Goal: Browse casually: Explore the website without a specific task or goal

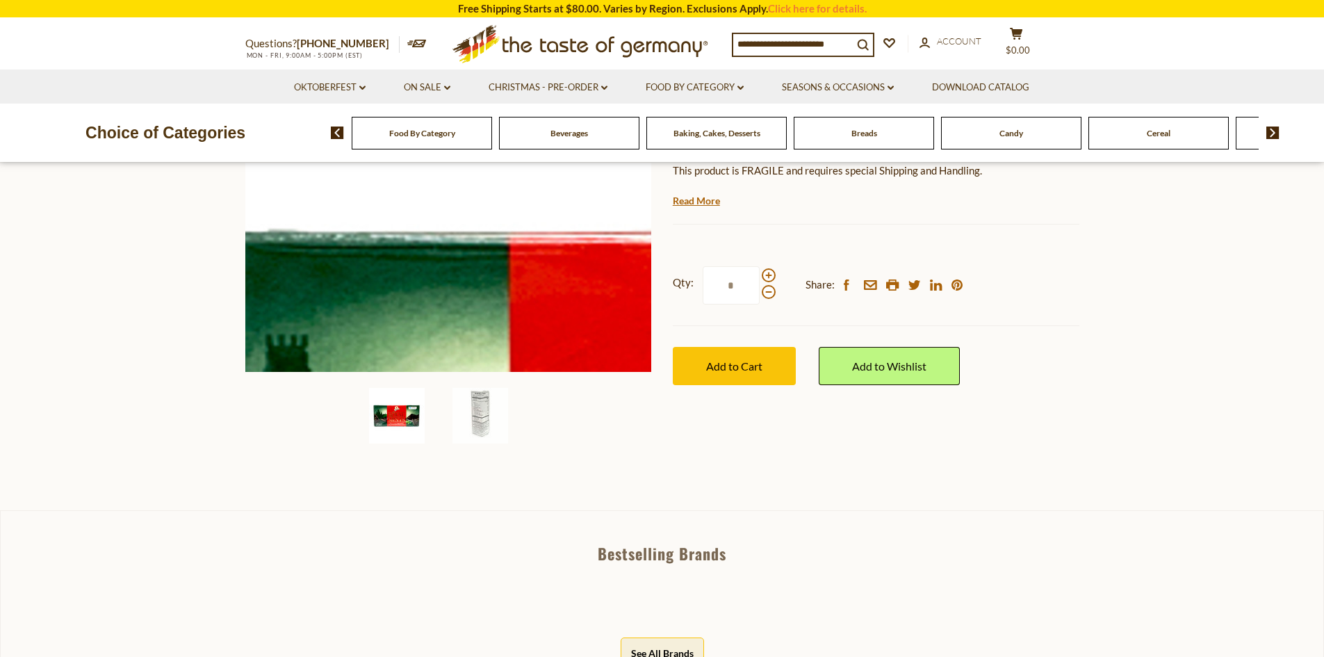
scroll to position [278, 0]
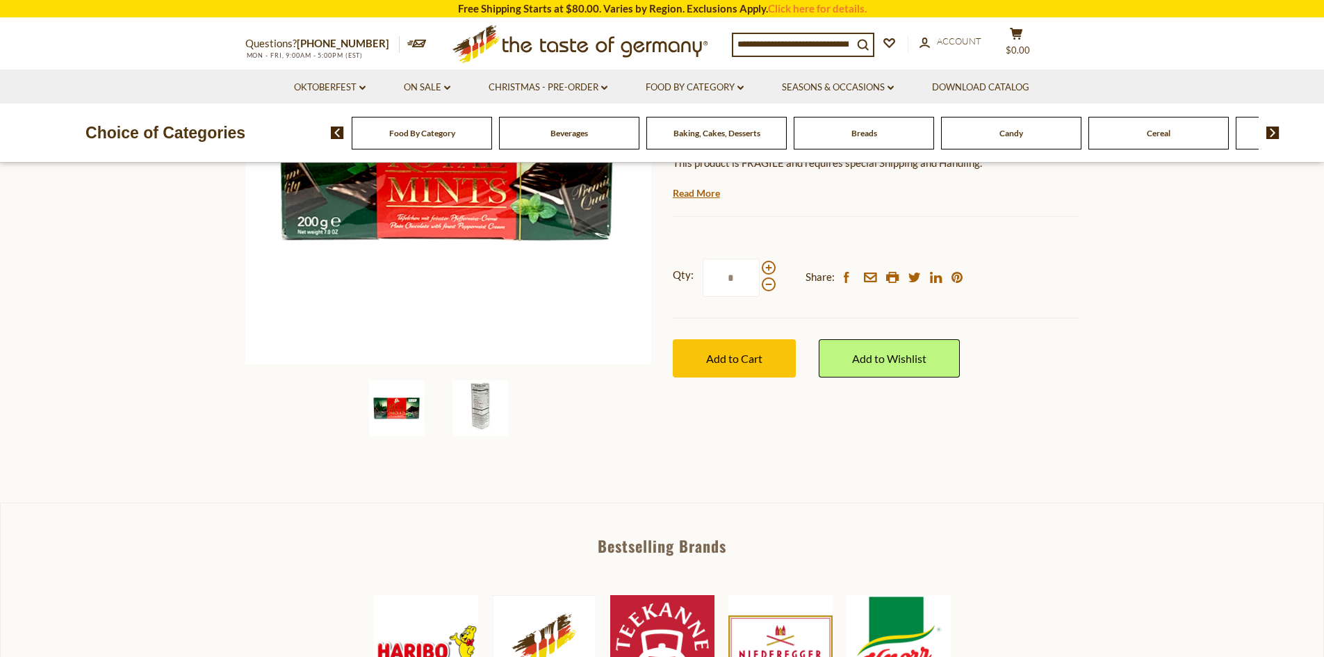
click at [482, 423] on img at bounding box center [480, 408] width 56 height 56
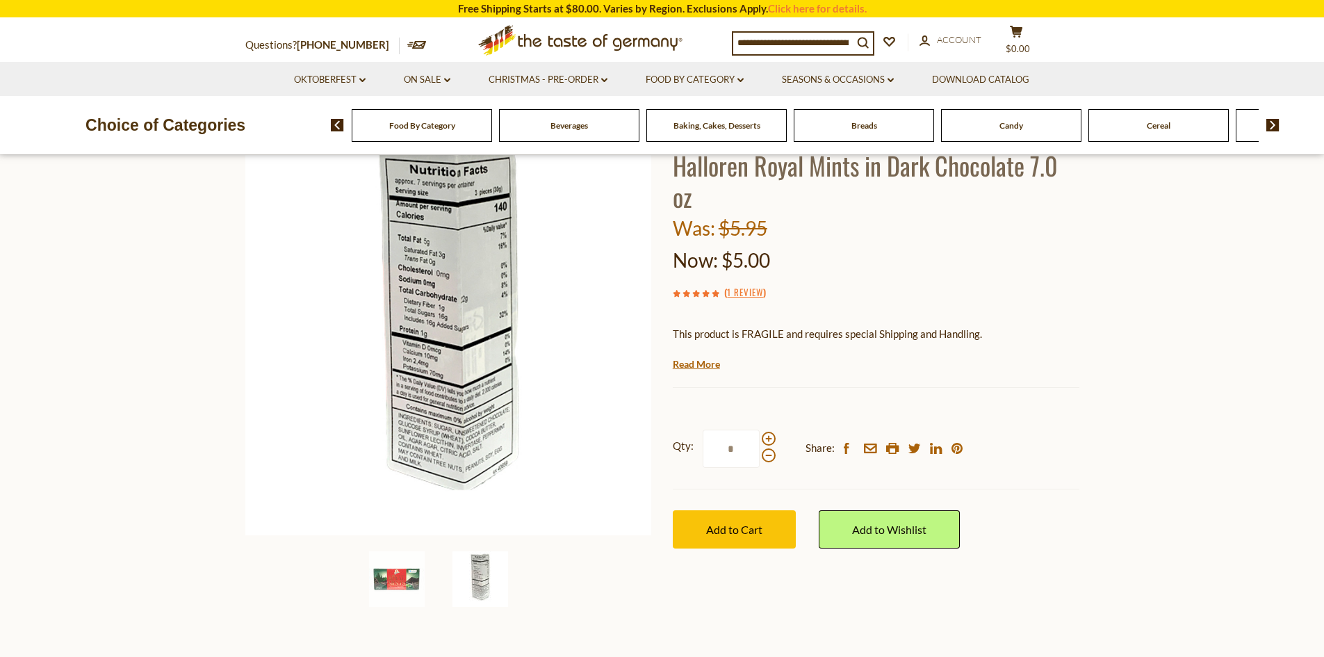
scroll to position [69, 0]
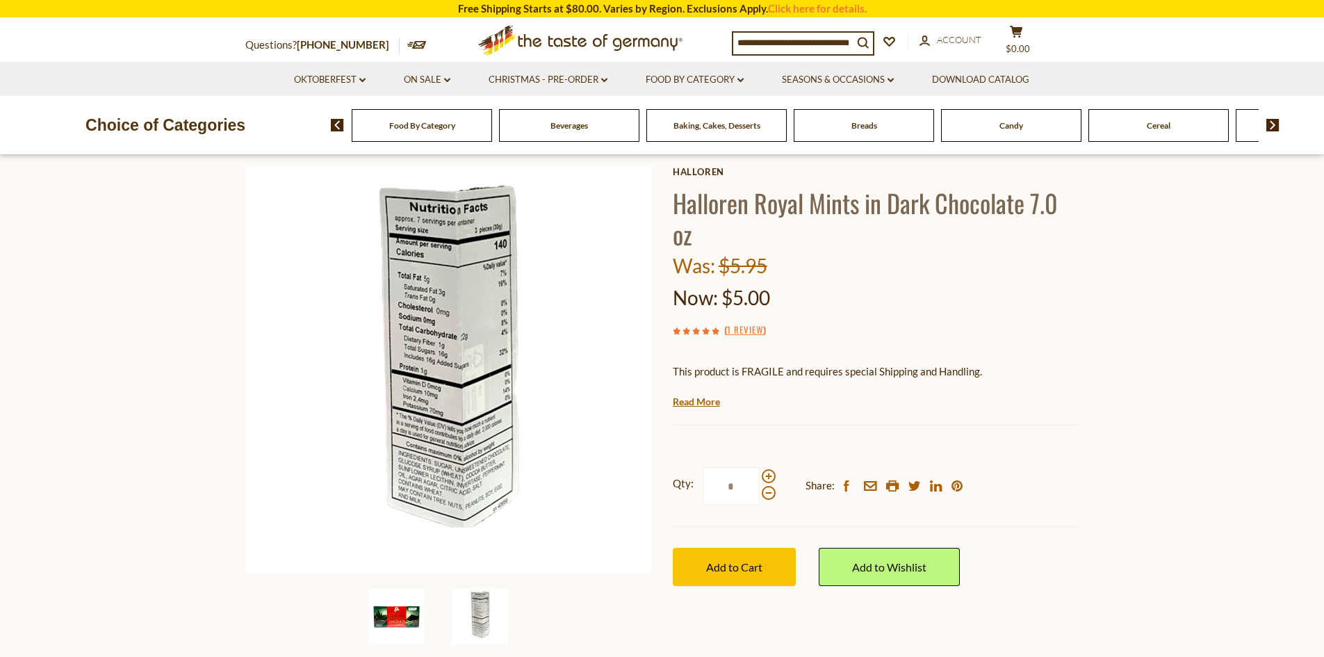
click at [395, 613] on img at bounding box center [397, 617] width 56 height 56
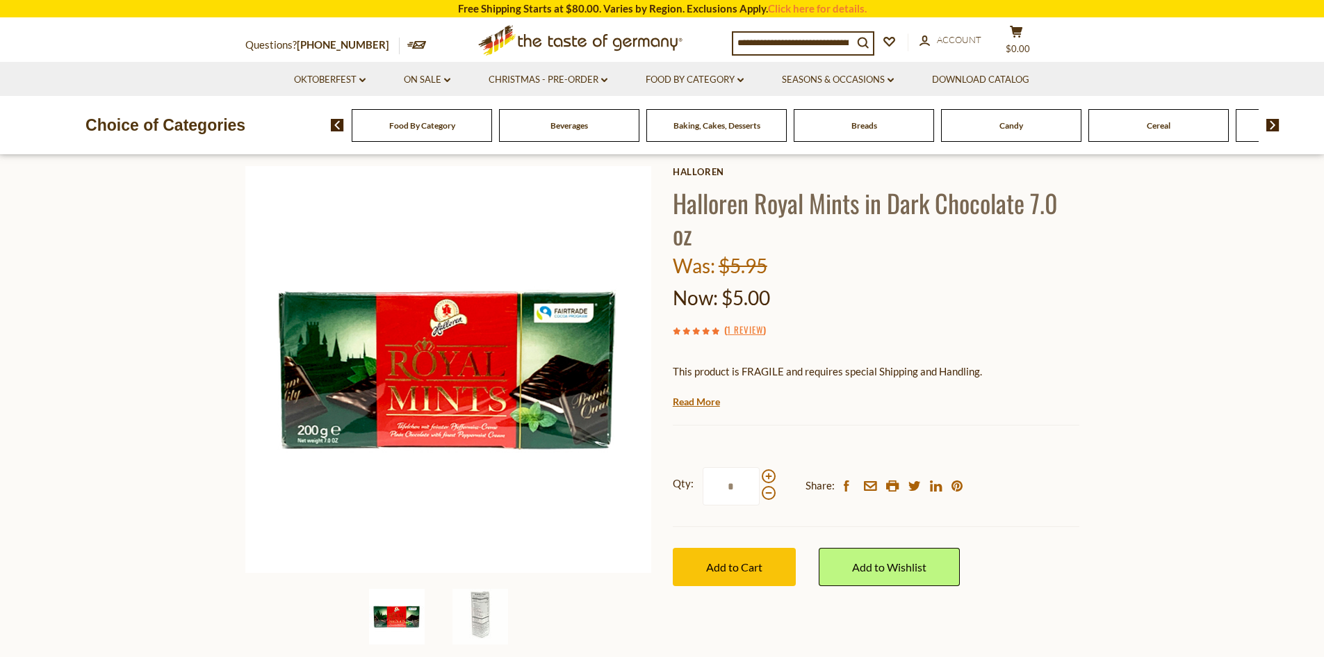
click at [1274, 129] on img at bounding box center [1272, 125] width 13 height 13
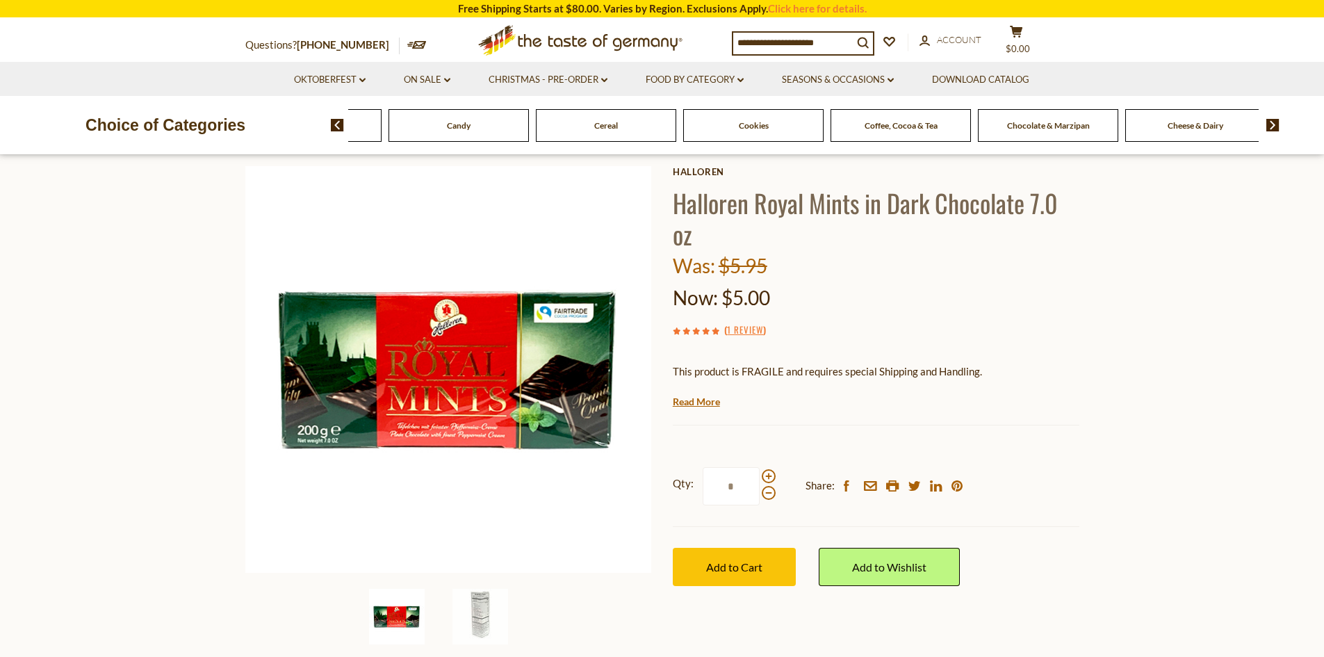
click at [1274, 129] on img at bounding box center [1272, 125] width 13 height 13
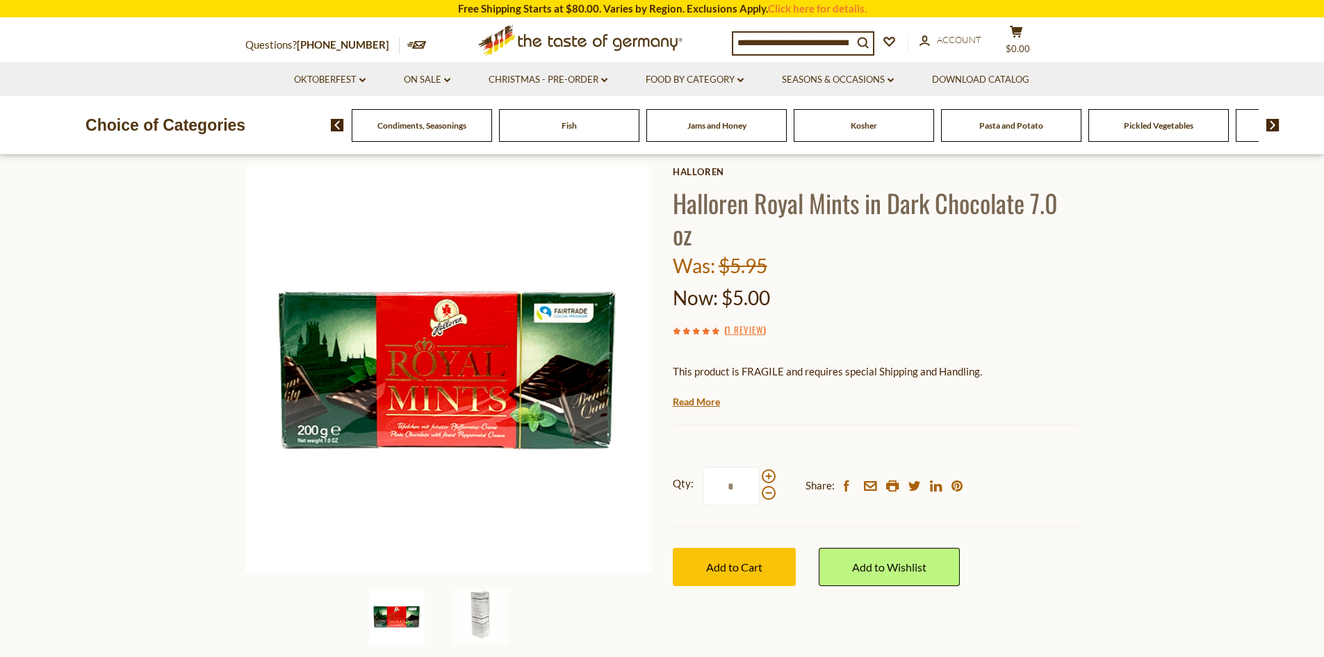
click at [1274, 129] on img at bounding box center [1272, 125] width 13 height 13
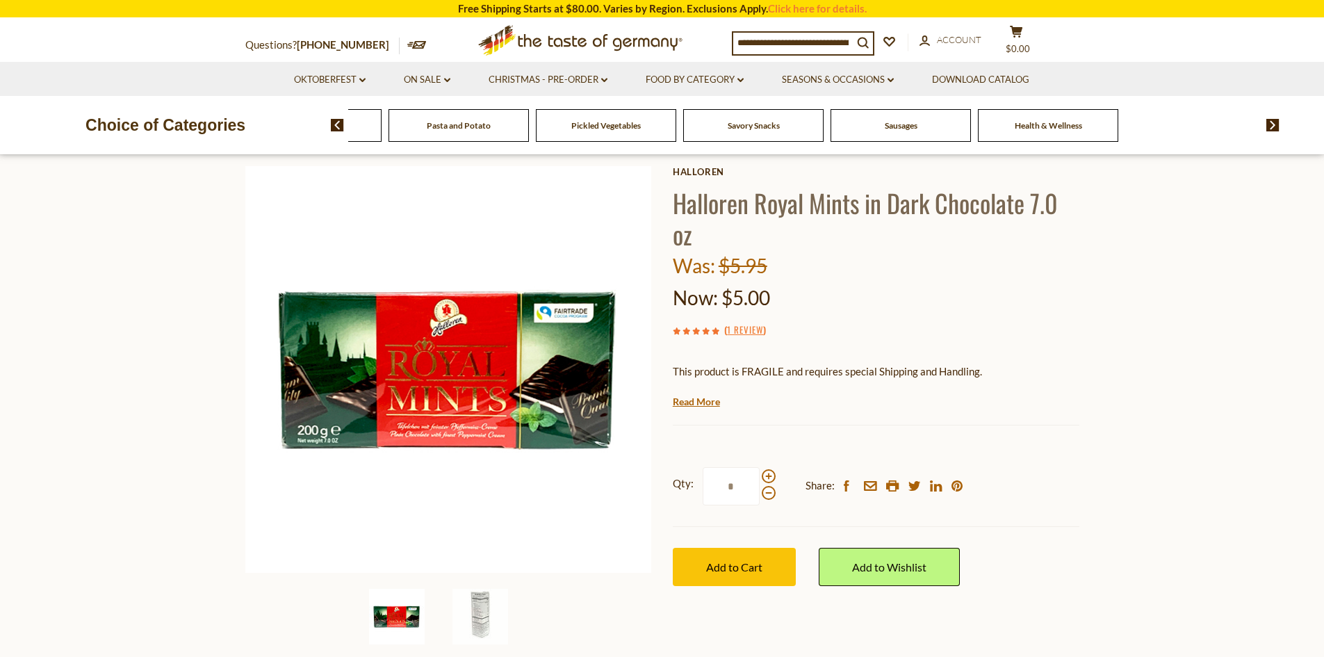
click at [1274, 129] on img at bounding box center [1272, 125] width 13 height 13
click at [839, 74] on link "Seasons & Occasions dropdown_arrow" at bounding box center [838, 79] width 112 height 15
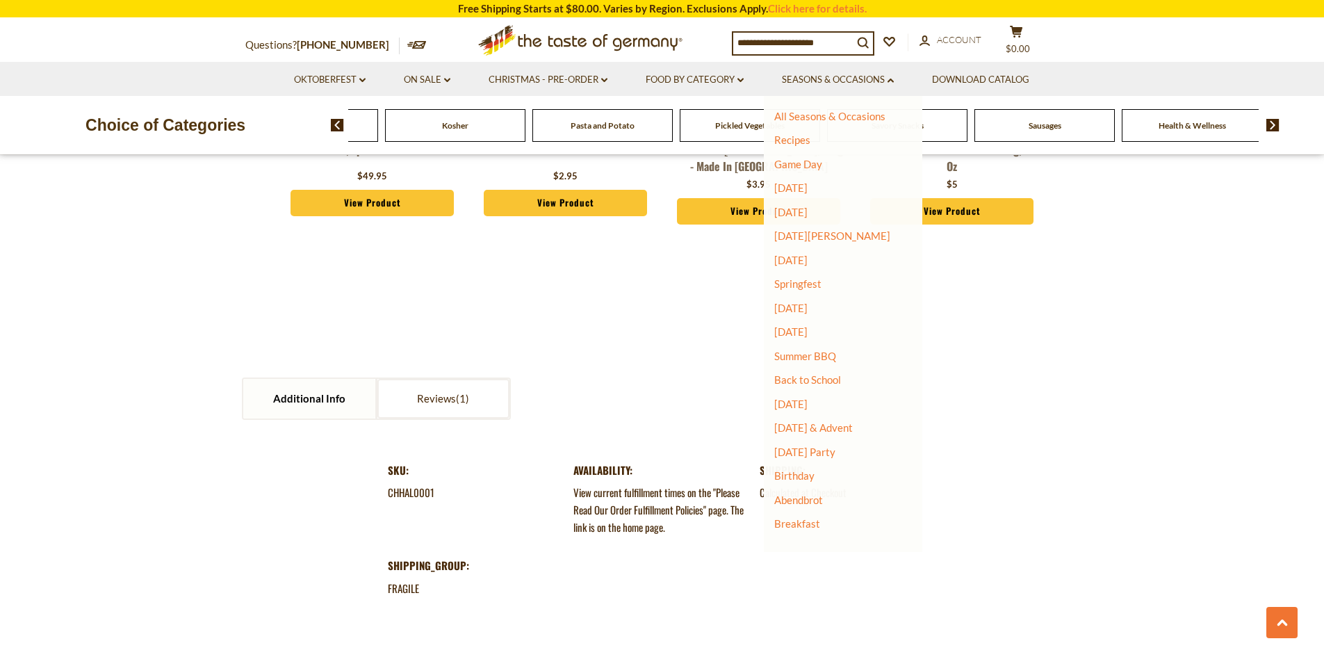
scroll to position [1459, 0]
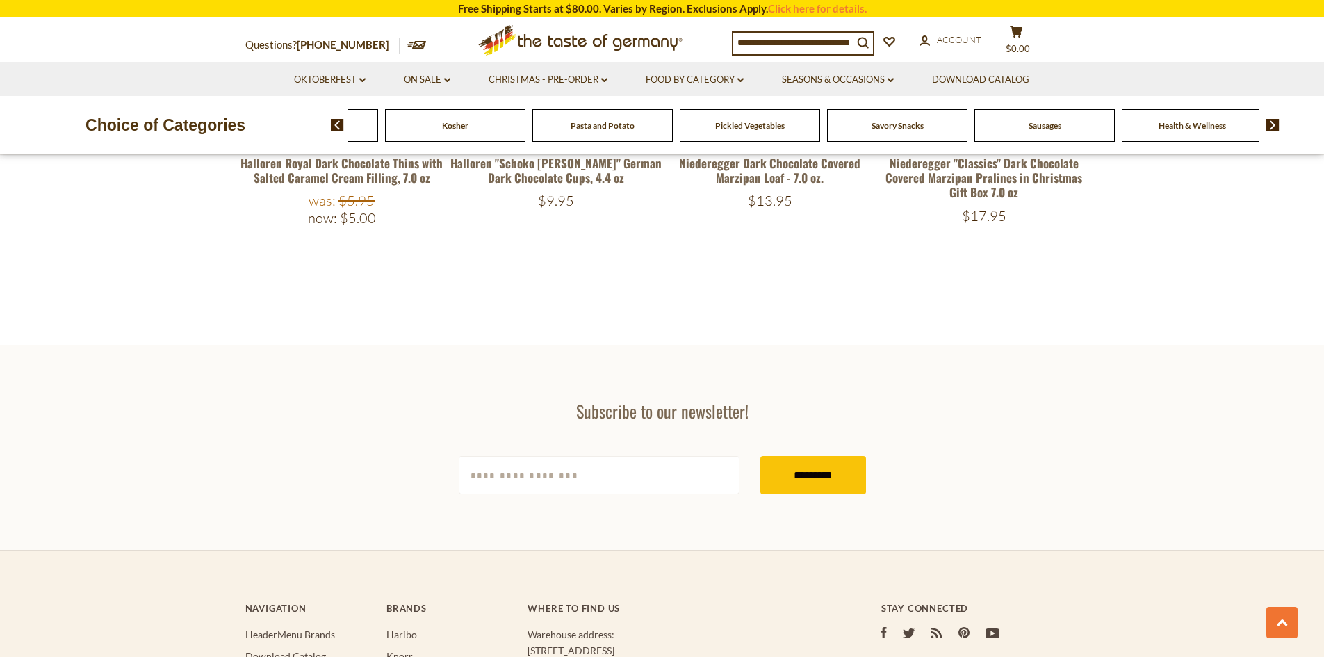
scroll to position [1876, 0]
